Goal: Task Accomplishment & Management: Manage account settings

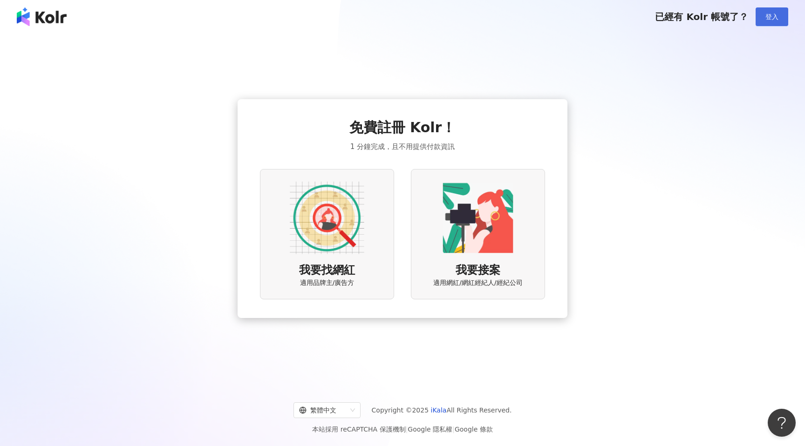
click at [778, 18] on span "登入" at bounding box center [772, 16] width 13 height 7
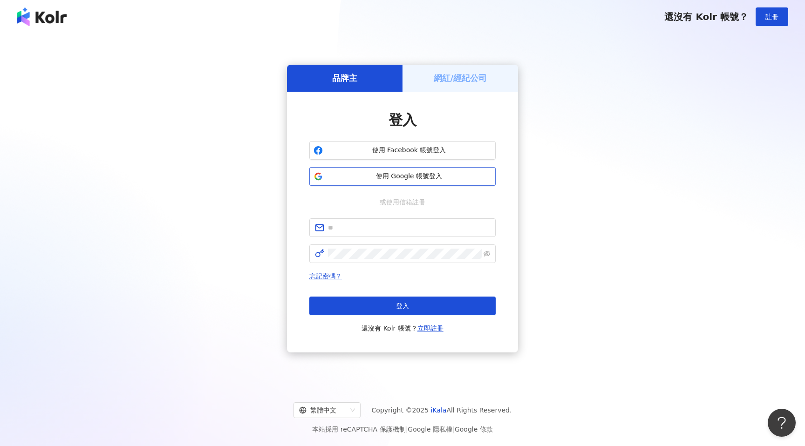
click at [437, 180] on span "使用 Google 帳號登入" at bounding box center [409, 176] width 165 height 9
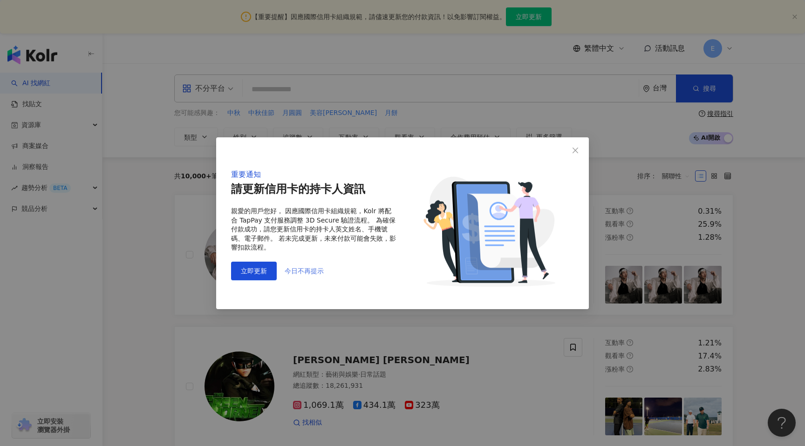
click at [314, 274] on span "今日不再提示" at bounding box center [304, 271] width 39 height 7
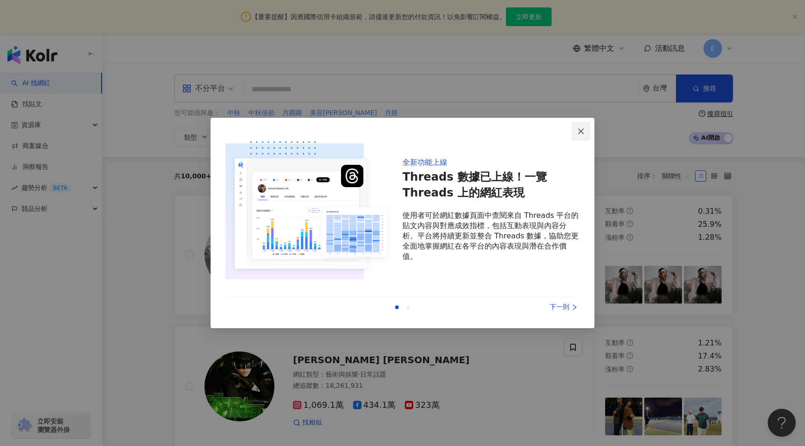
click at [580, 130] on icon "close" at bounding box center [581, 131] width 6 height 6
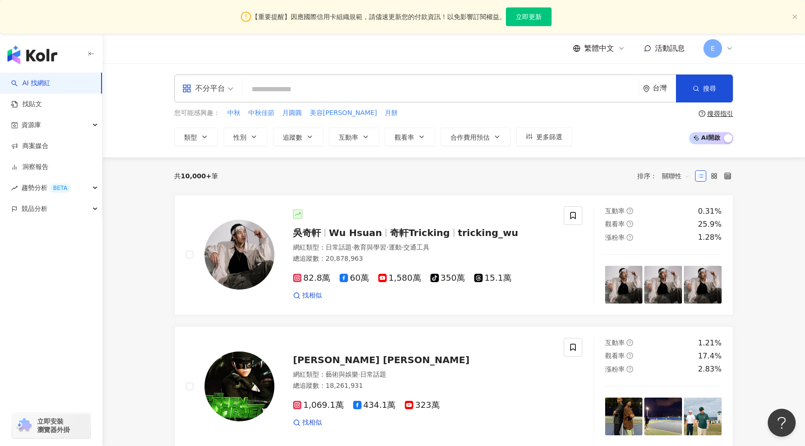
click at [708, 52] on span "E" at bounding box center [713, 48] width 19 height 19
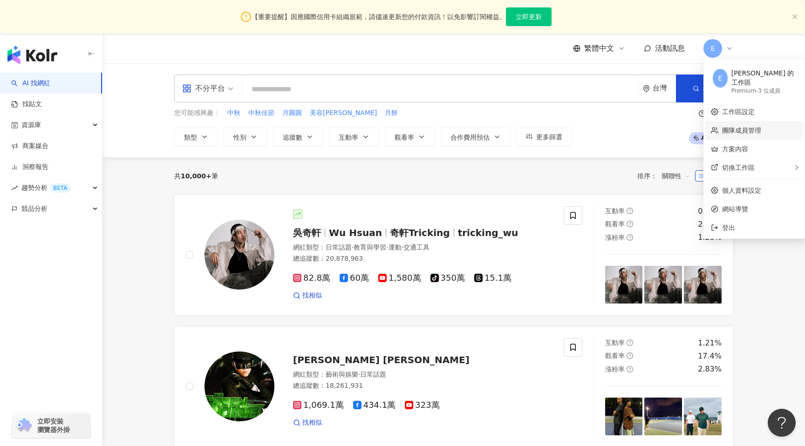
click at [739, 127] on link "團隊成員管理" at bounding box center [741, 130] width 39 height 7
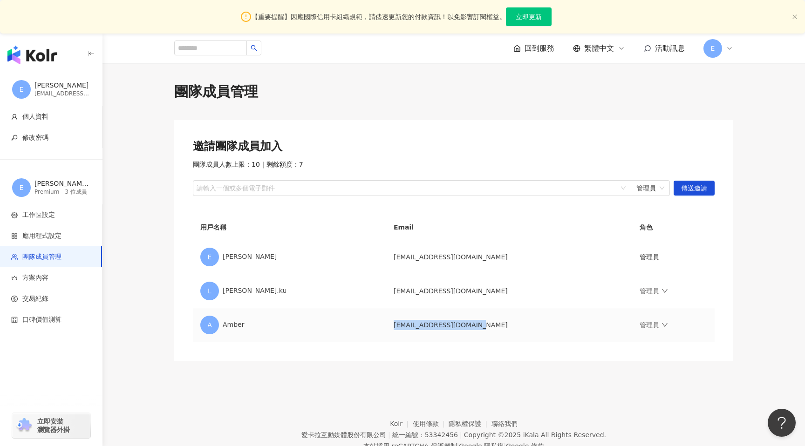
drag, startPoint x: 355, startPoint y: 327, endPoint x: 654, endPoint y: 341, distance: 300.0
click at [574, 339] on td "[EMAIL_ADDRESS][DOMAIN_NAME]" at bounding box center [509, 326] width 247 height 34
click at [640, 325] on link "管理員" at bounding box center [654, 325] width 28 height 7
click at [564, 333] on td "[EMAIL_ADDRESS][DOMAIN_NAME]" at bounding box center [509, 326] width 247 height 34
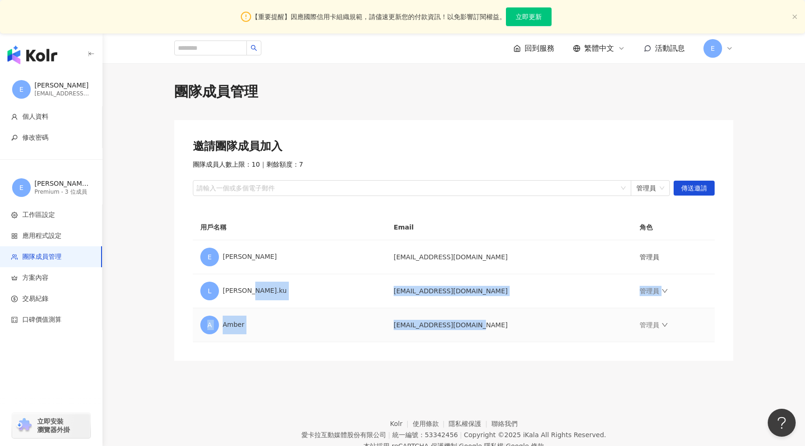
drag, startPoint x: 345, startPoint y: 291, endPoint x: 436, endPoint y: 330, distance: 99.0
click at [435, 336] on tbody "E Ethan [EMAIL_ADDRESS][DOMAIN_NAME] 管理員 [PERSON_NAME].ku [EMAIL_ADDRESS][DOMAI…" at bounding box center [454, 291] width 522 height 102
click at [258, 192] on div at bounding box center [407, 188] width 425 height 7
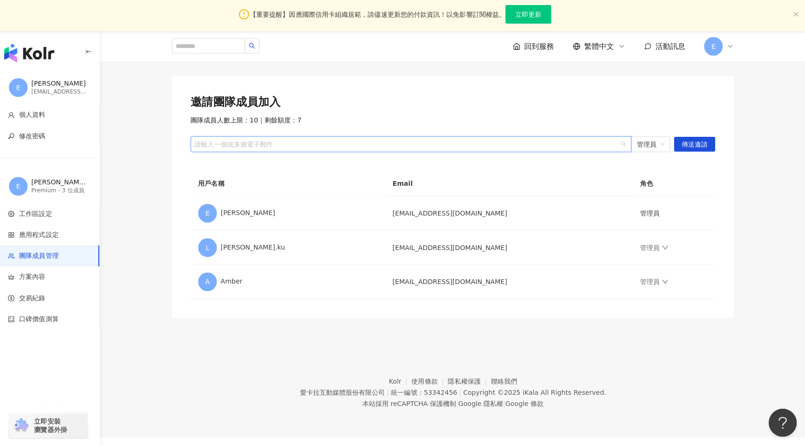
scroll to position [43, 0]
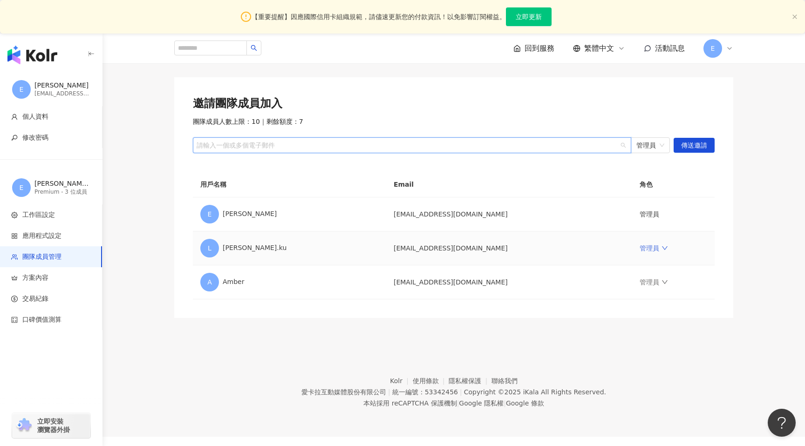
click at [662, 249] on icon "down" at bounding box center [665, 248] width 7 height 7
click at [636, 361] on div "移除成員" at bounding box center [677, 359] width 112 height 10
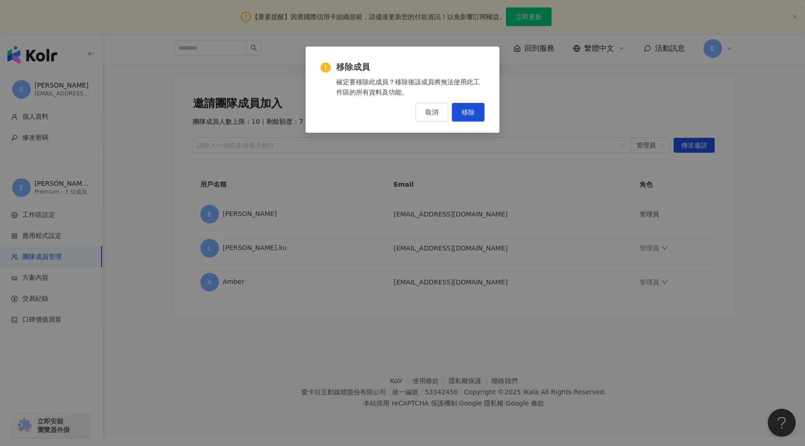
drag, startPoint x: 468, startPoint y: 112, endPoint x: 478, endPoint y: 179, distance: 67.3
click at [468, 112] on span "移除" at bounding box center [468, 112] width 13 height 7
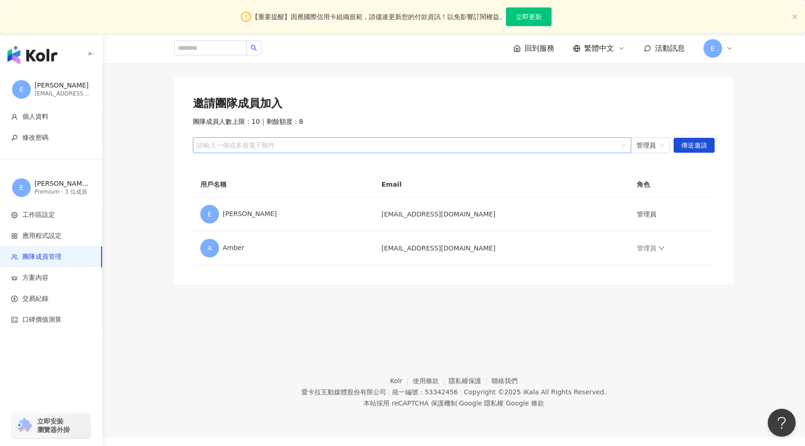
click at [338, 139] on div "請輸入一個或多個電子郵件" at bounding box center [412, 145] width 439 height 16
click at [277, 145] on div at bounding box center [407, 145] width 425 height 7
paste input "**********"
type input "**********"
drag, startPoint x: 697, startPoint y: 142, endPoint x: 751, endPoint y: 286, distance: 153.7
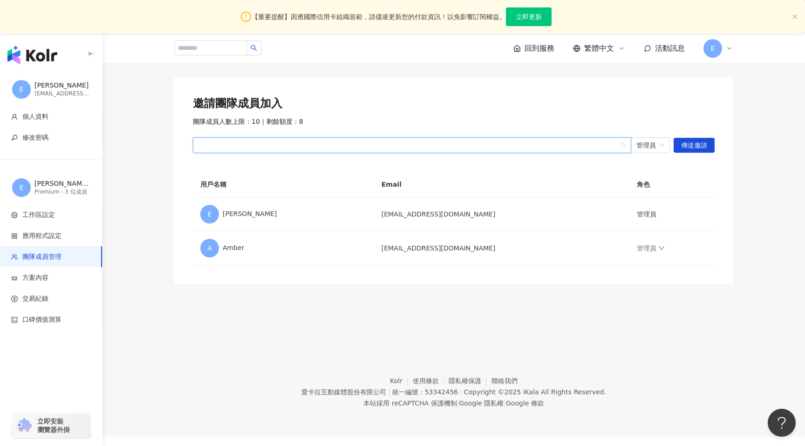
click at [697, 143] on span "傳送邀請" at bounding box center [694, 145] width 26 height 15
